Goal: Task Accomplishment & Management: Manage account settings

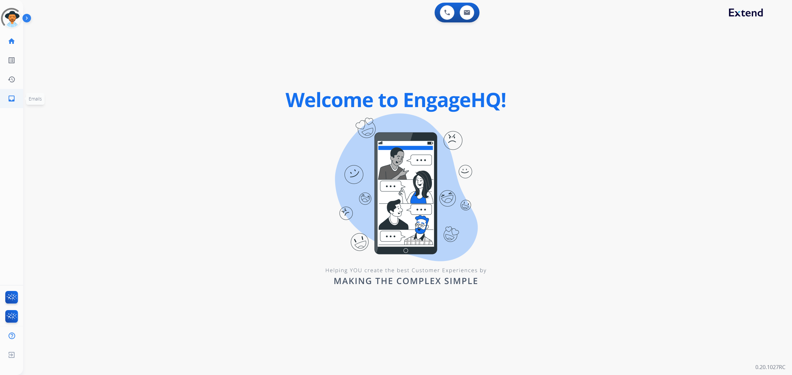
click at [16, 97] on link "inbox Emails" at bounding box center [11, 98] width 18 height 18
